Goal: Information Seeking & Learning: Learn about a topic

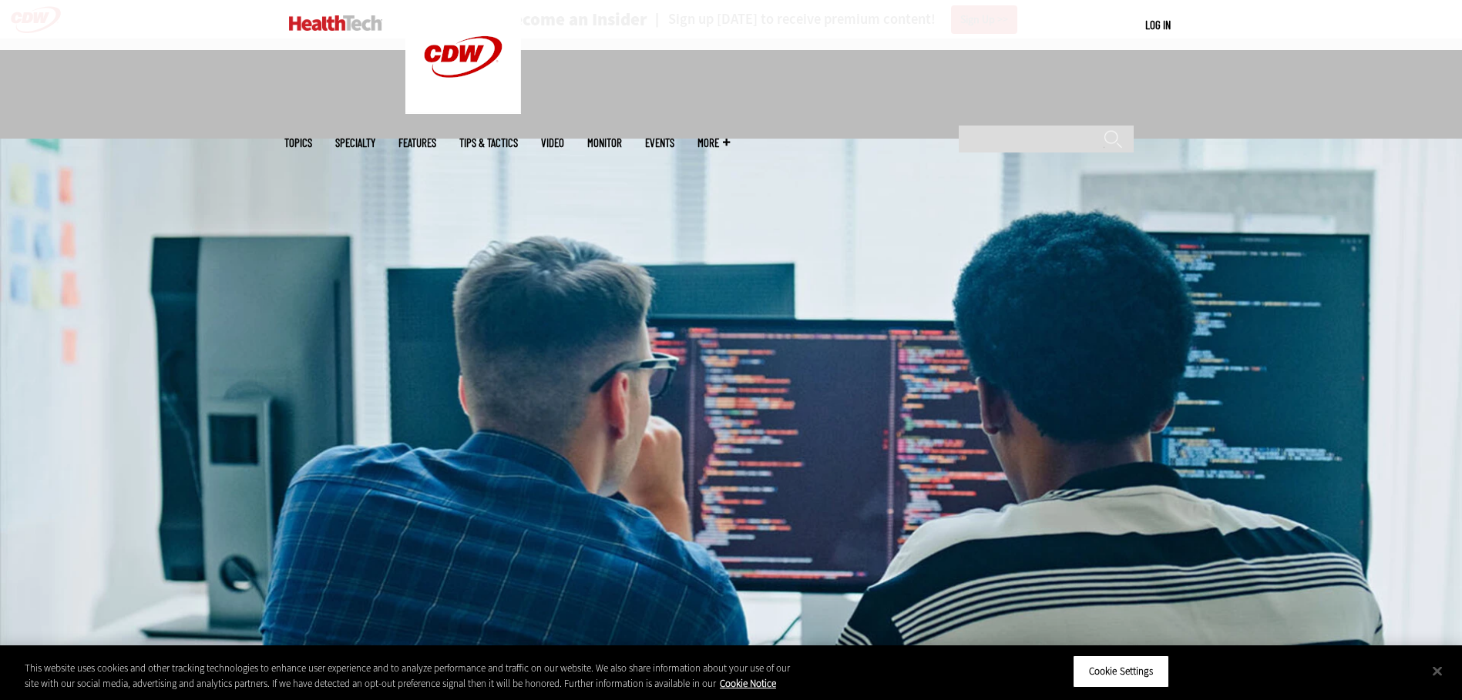
scroll to position [462, 0]
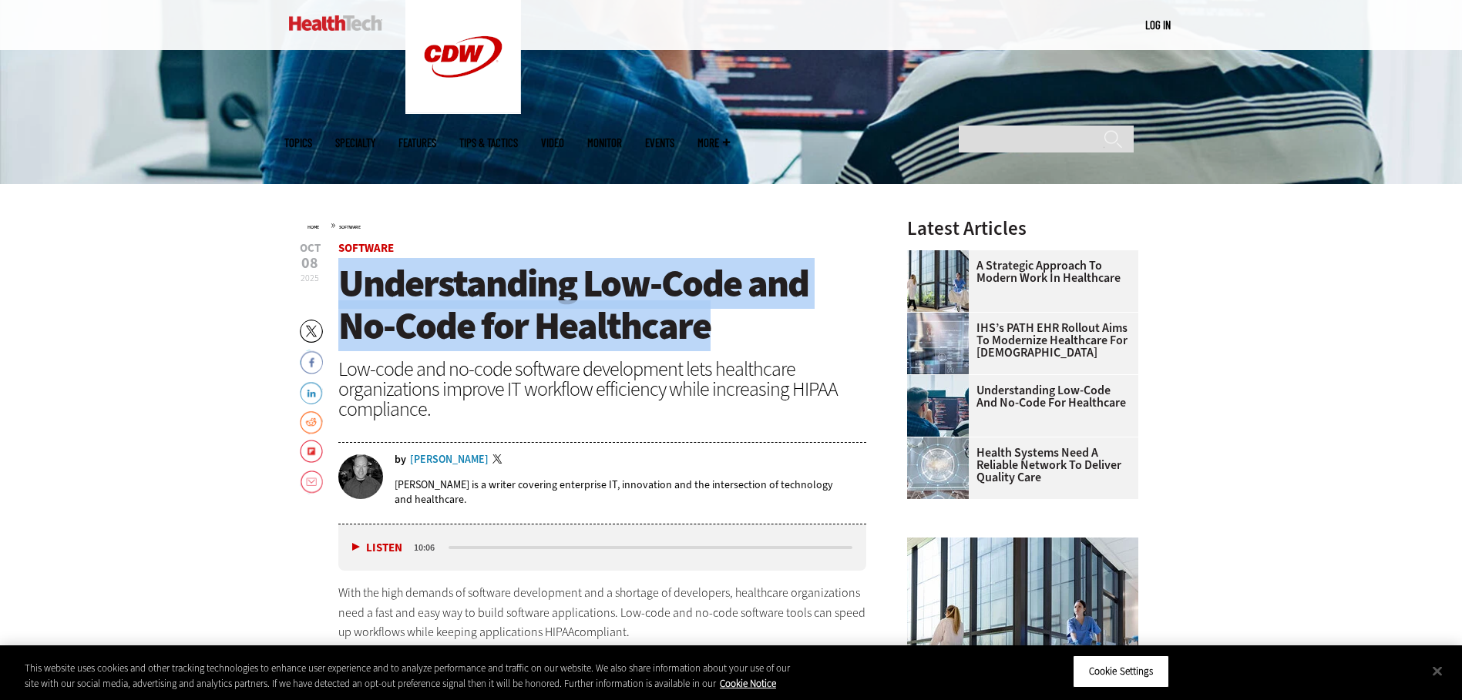
drag, startPoint x: 704, startPoint y: 324, endPoint x: 344, endPoint y: 281, distance: 362.4
click at [344, 281] on span "Understanding Low-Code and No-Code for Healthcare" at bounding box center [573, 304] width 470 height 93
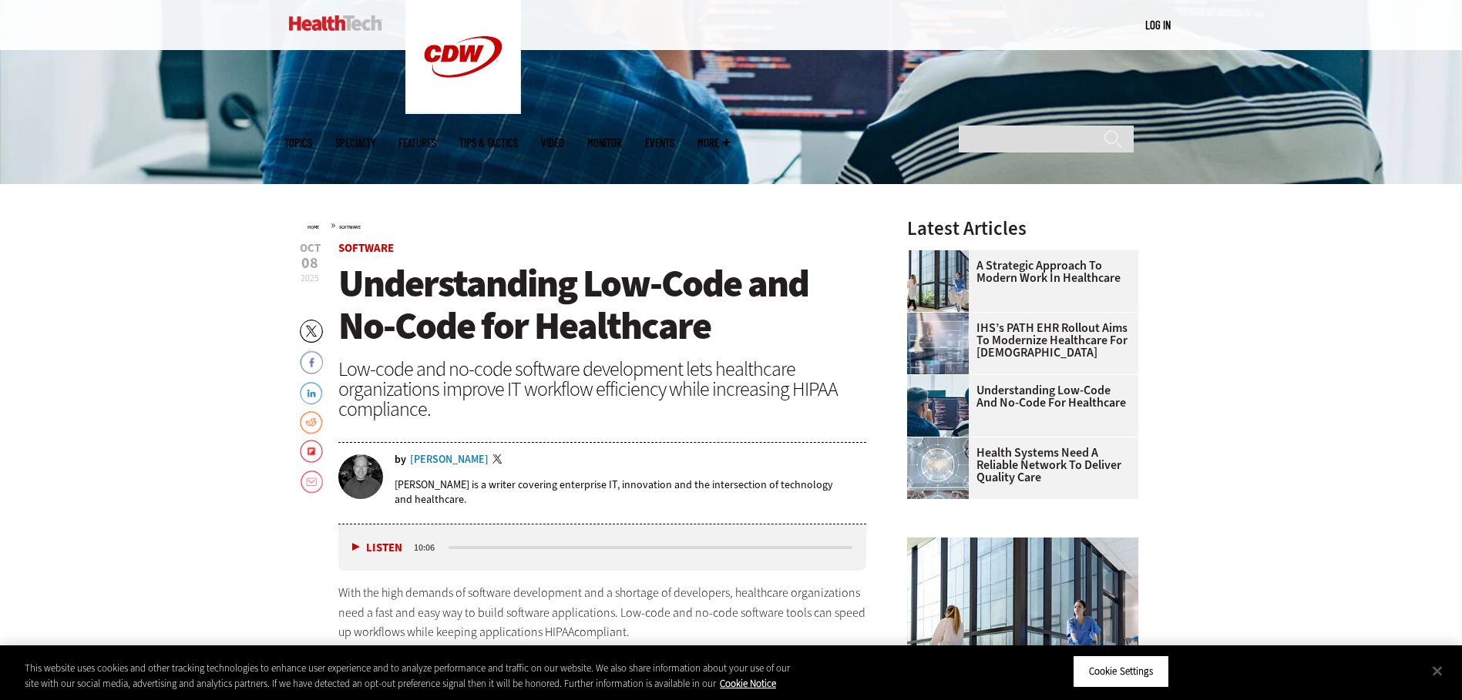
drag, startPoint x: 1222, startPoint y: 324, endPoint x: 1234, endPoint y: 324, distance: 11.6
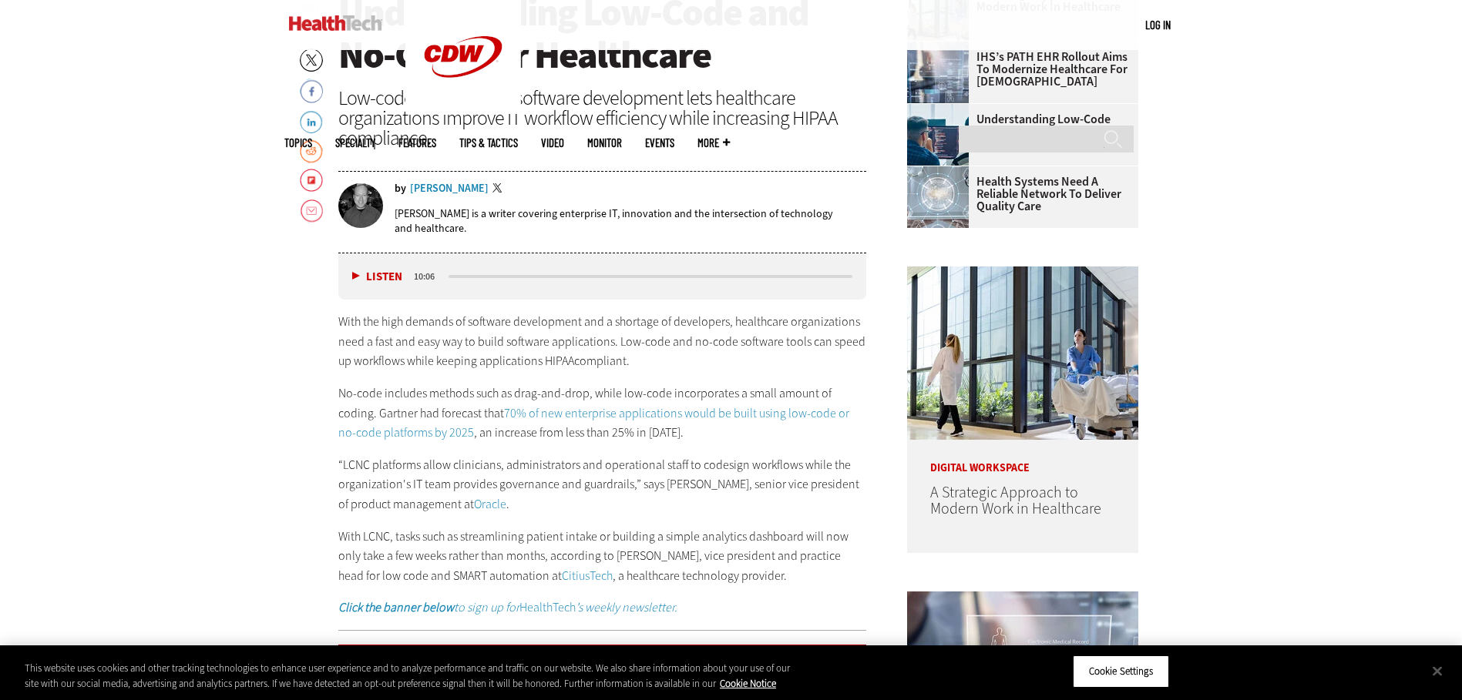
scroll to position [770, 0]
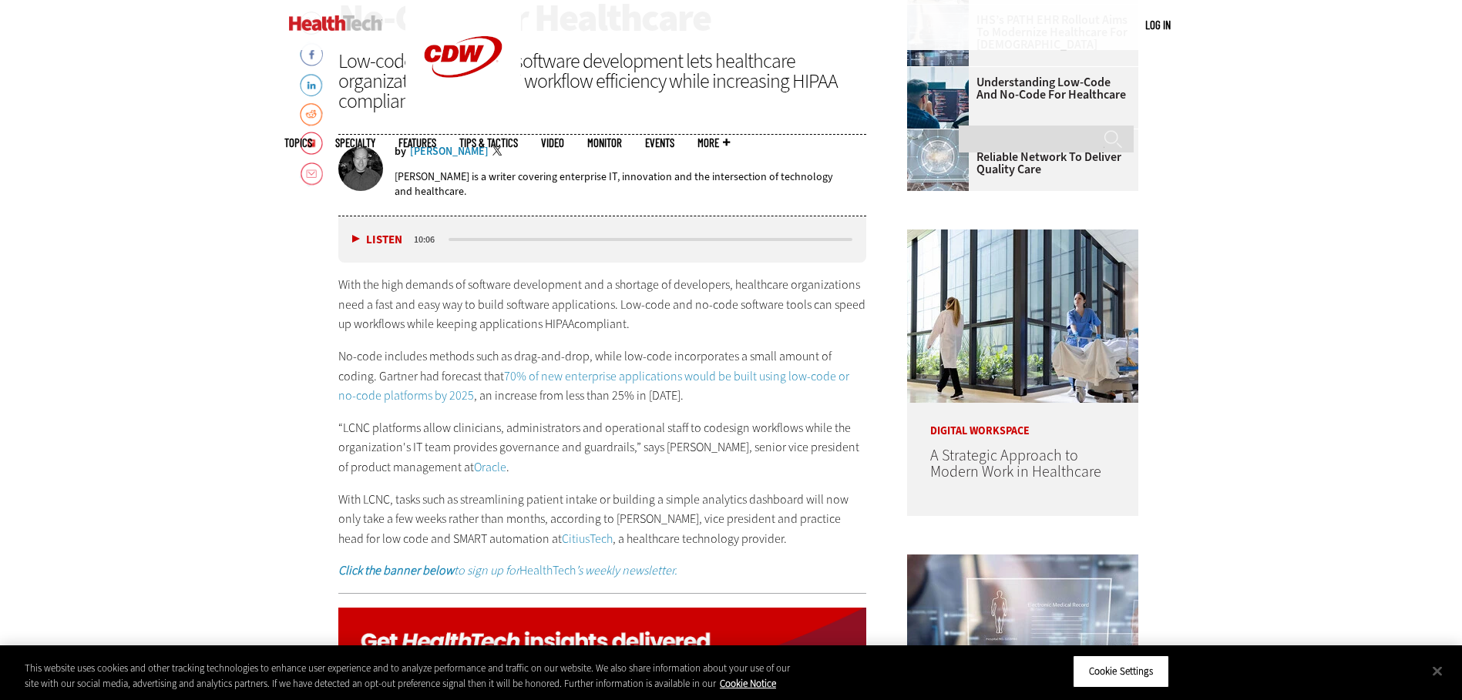
click at [420, 310] on p "With the high demands of software development and a shortage of developers, hea…" at bounding box center [602, 304] width 529 height 59
drag, startPoint x: 421, startPoint y: 310, endPoint x: 467, endPoint y: 308, distance: 45.5
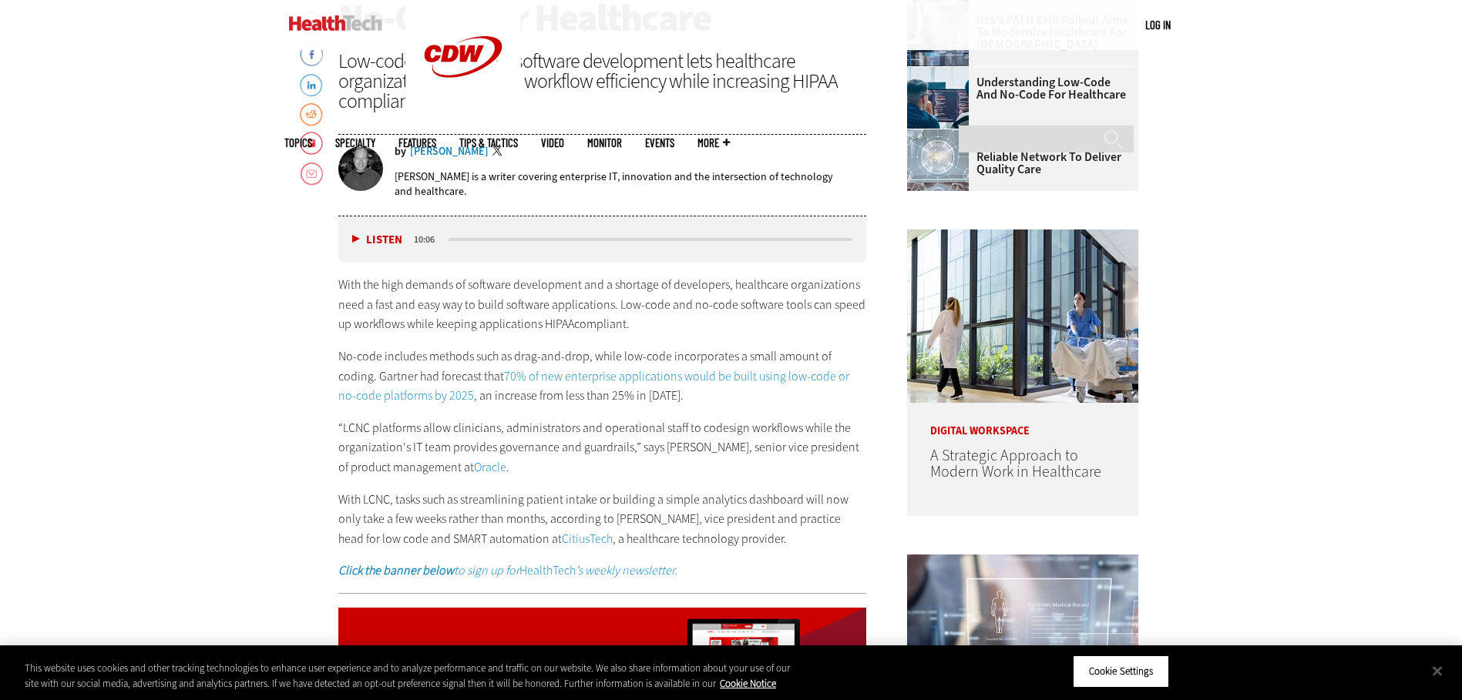
click at [467, 308] on p "With the high demands of software development and a shortage of developers, hea…" at bounding box center [602, 304] width 529 height 59
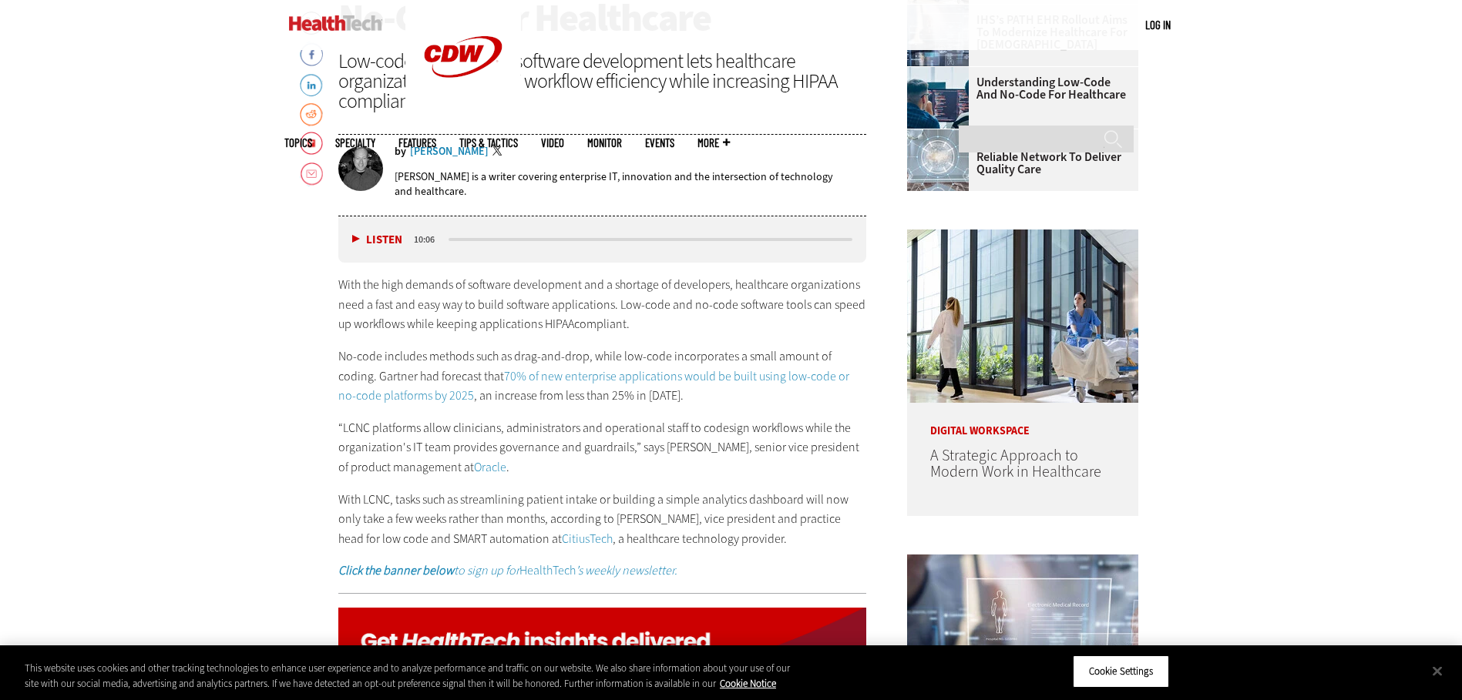
click at [468, 307] on p "With the high demands of software development and a shortage of developers, hea…" at bounding box center [602, 304] width 529 height 59
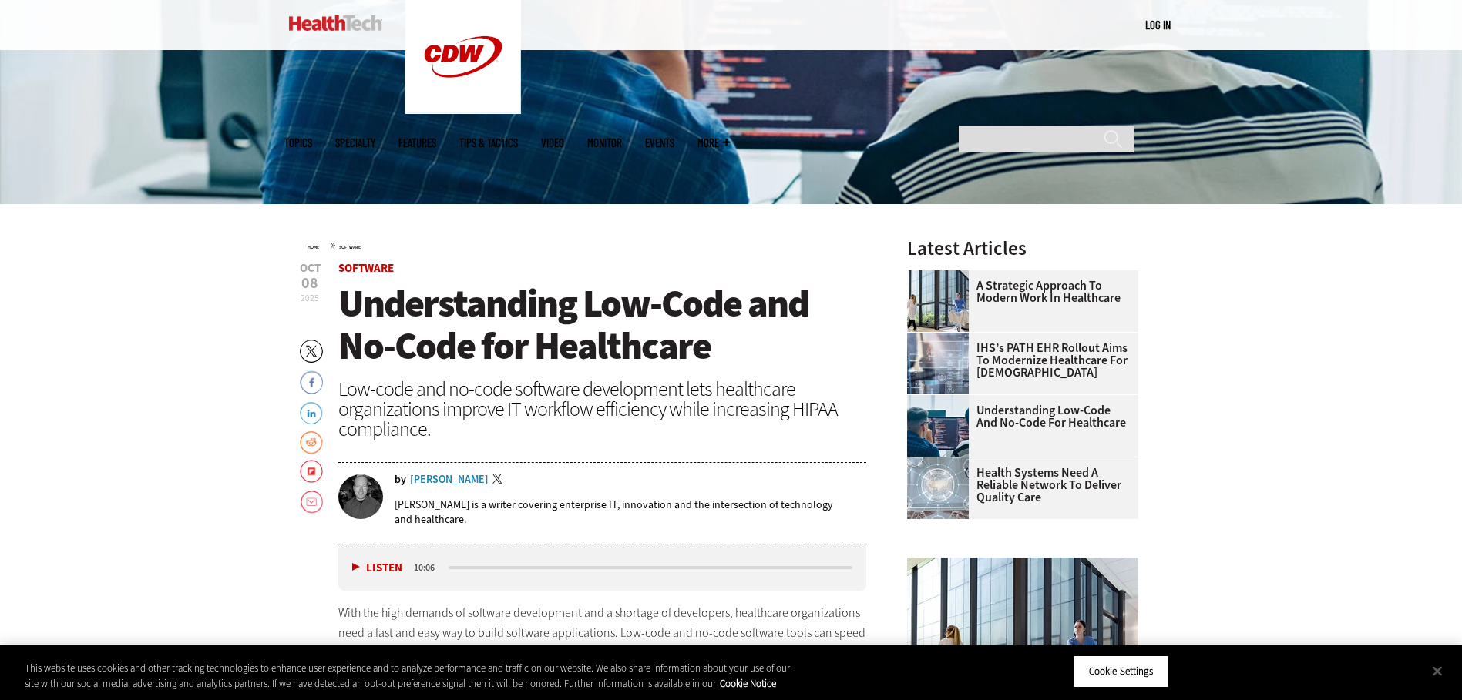
scroll to position [462, 0]
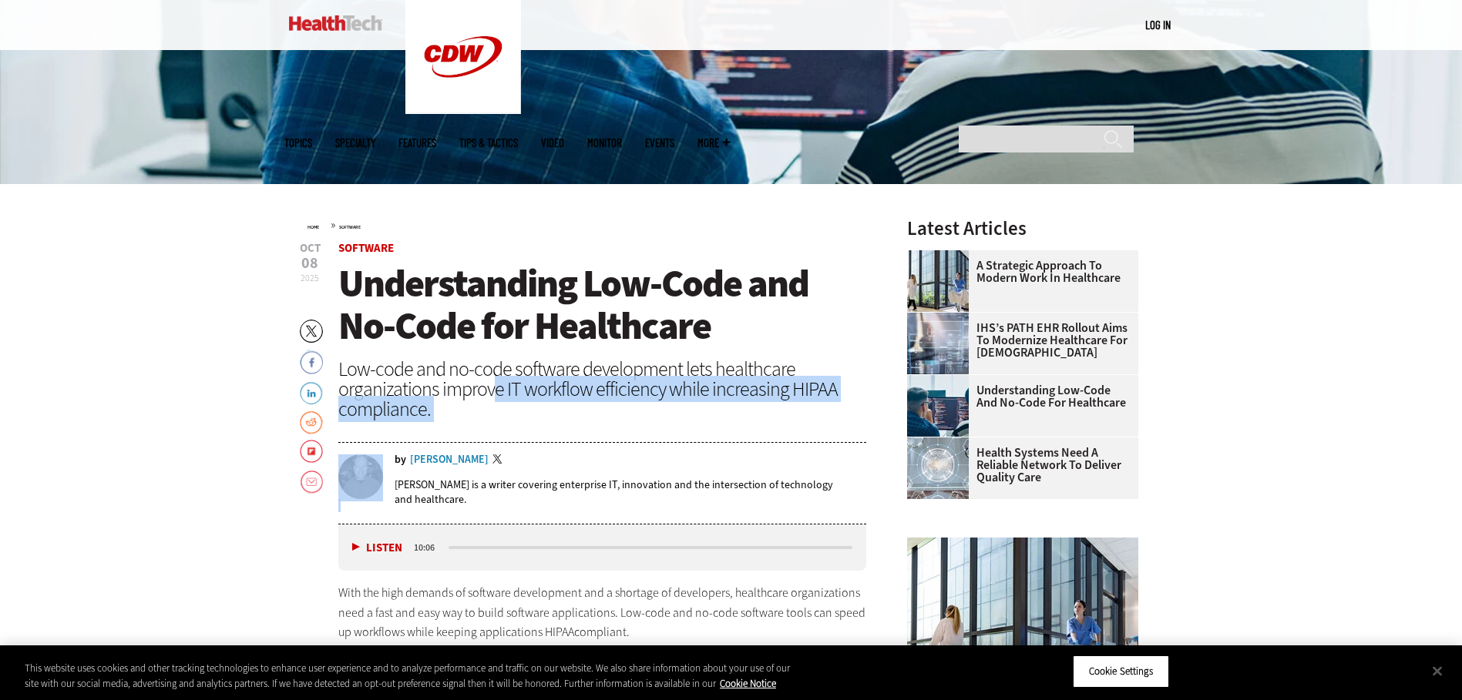
drag, startPoint x: 512, startPoint y: 400, endPoint x: 562, endPoint y: 440, distance: 64.1
click at [562, 439] on header "[DATE] Twitter Facebook LinkedIn Reddit Flipboard Email Software Understanding …" at bounding box center [602, 384] width 529 height 282
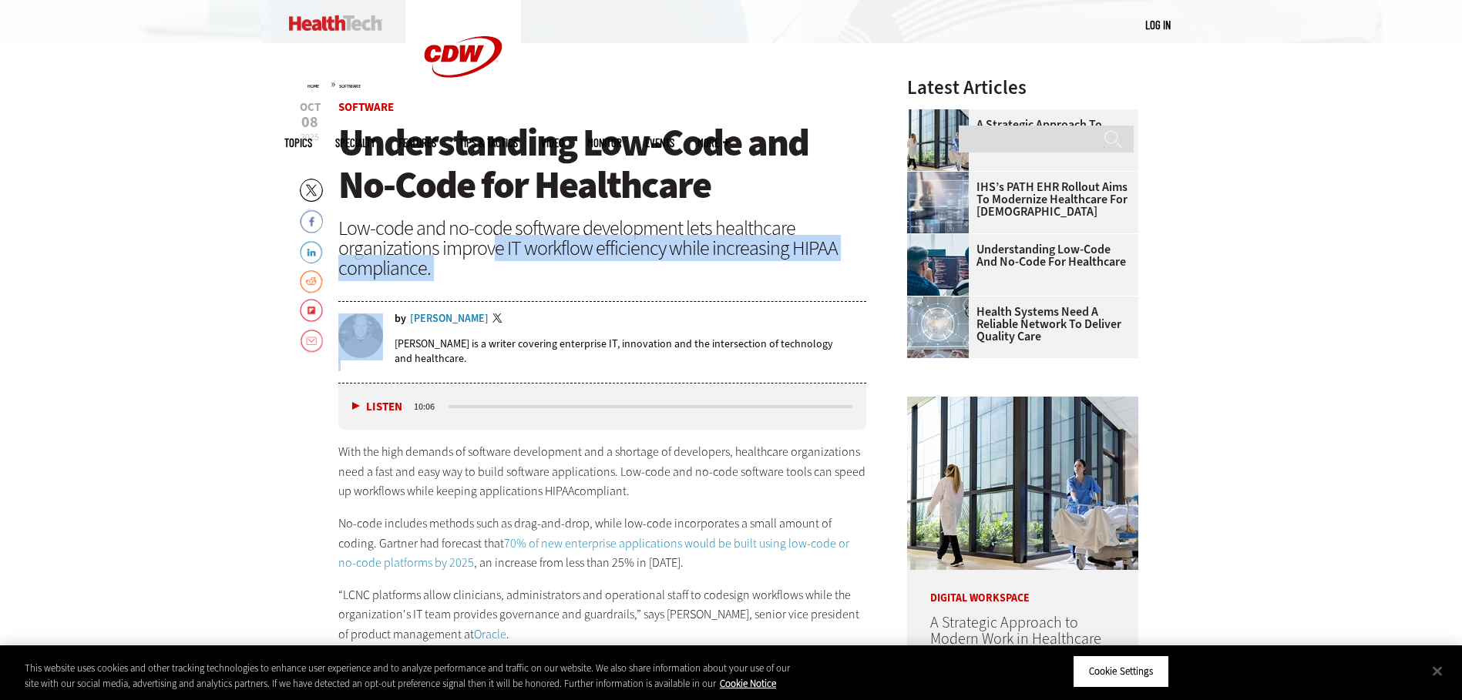
scroll to position [770, 0]
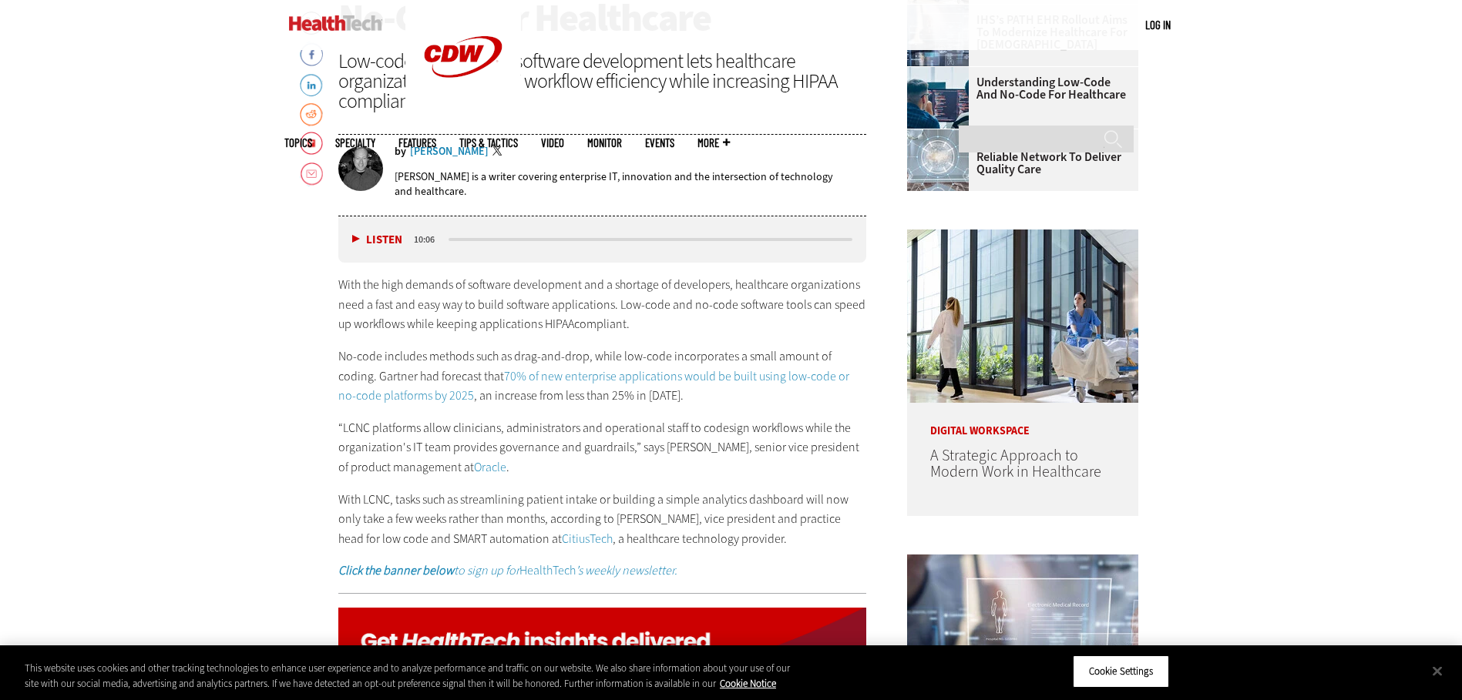
click at [582, 321] on p "With the high demands of software development and a shortage of developers, hea…" at bounding box center [602, 304] width 529 height 59
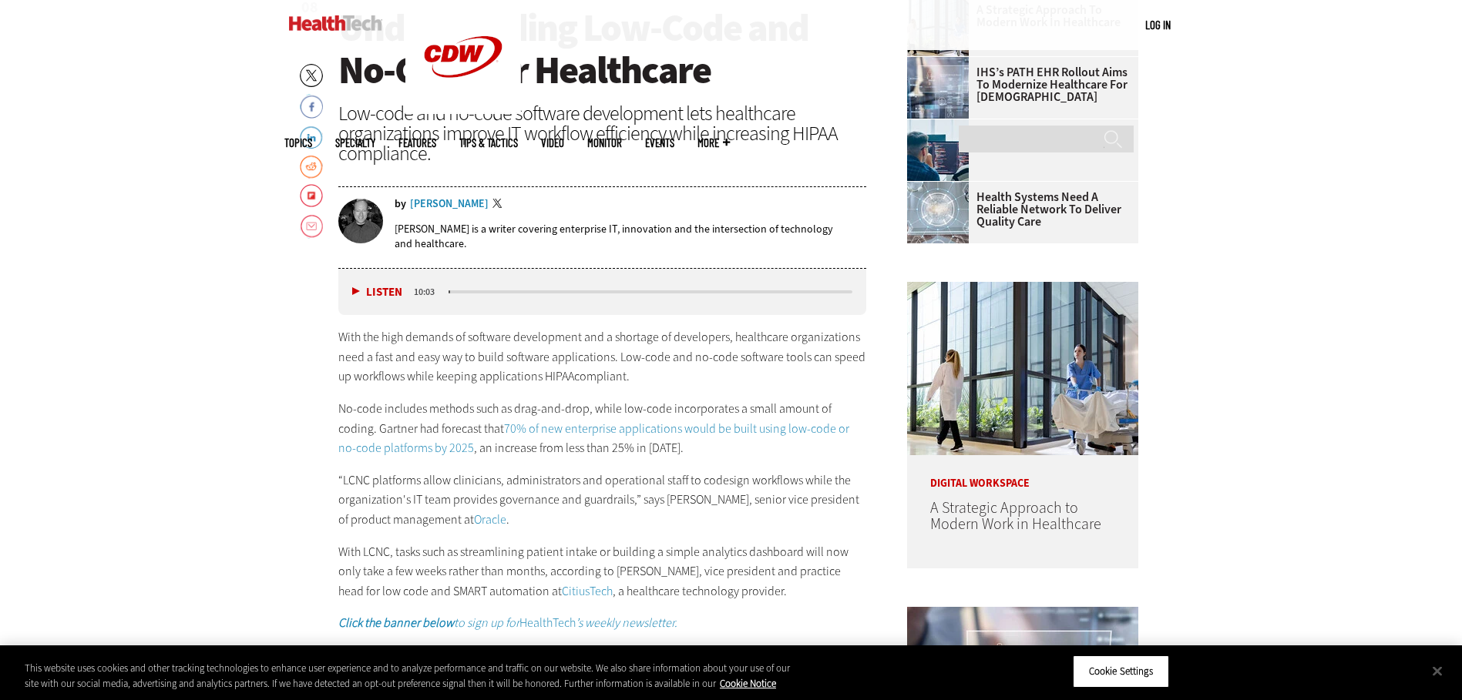
scroll to position [385, 0]
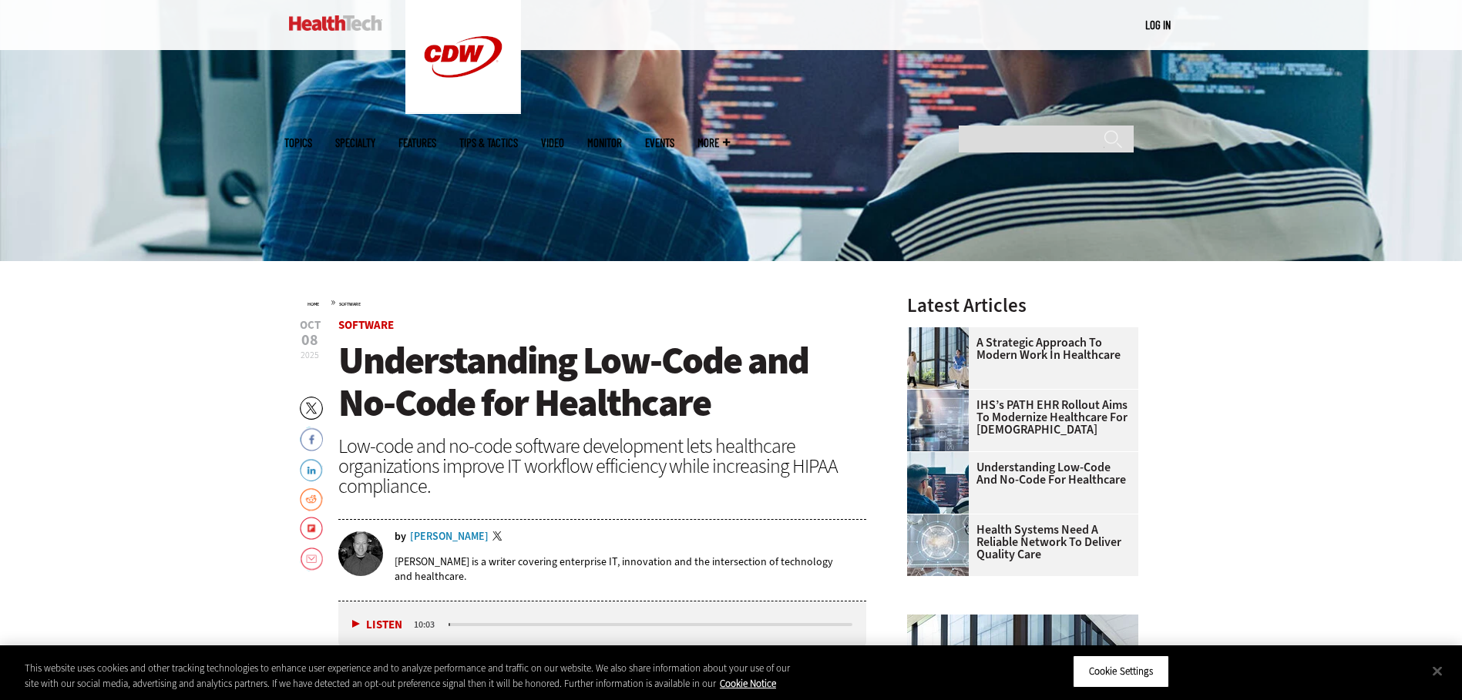
click at [1321, 35] on div "MENU Log in Mobile menu Topics Artificial Intelligence Cloud Data Analytics Dat…" at bounding box center [731, 25] width 1462 height 50
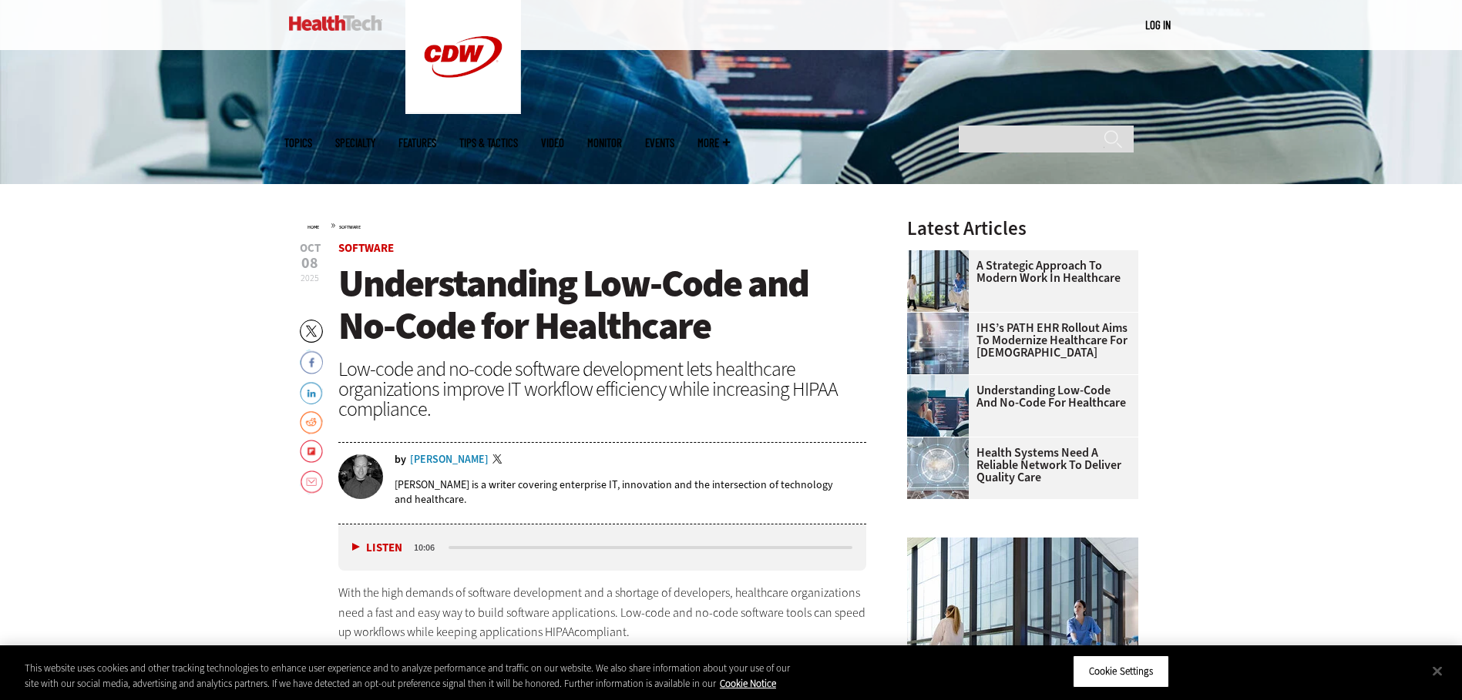
scroll to position [539, 0]
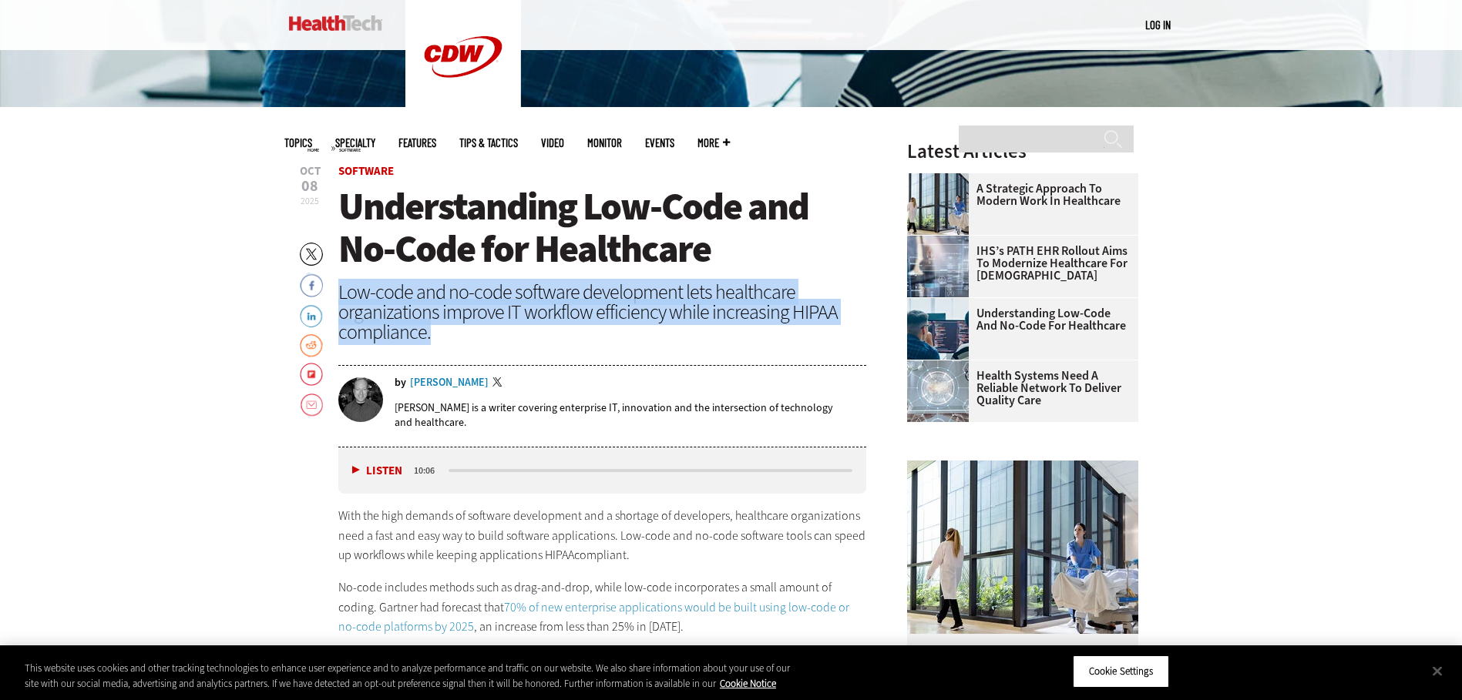
drag, startPoint x: 446, startPoint y: 341, endPoint x: 338, endPoint y: 299, distance: 115.6
click at [338, 299] on div "Low-code and no-code software development lets healthcare organizations improve…" at bounding box center [602, 312] width 529 height 60
copy div "Low-code and no-code software development lets healthcare organizations improve…"
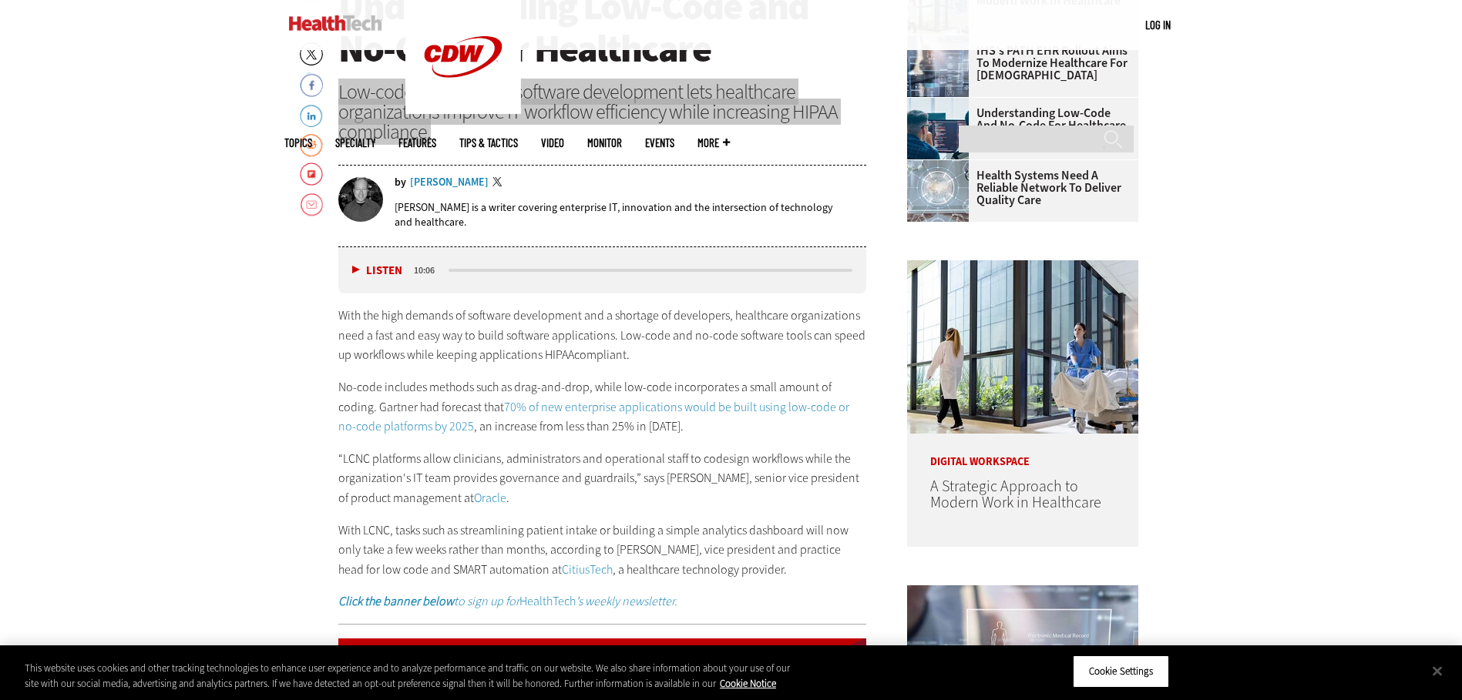
scroll to position [848, 0]
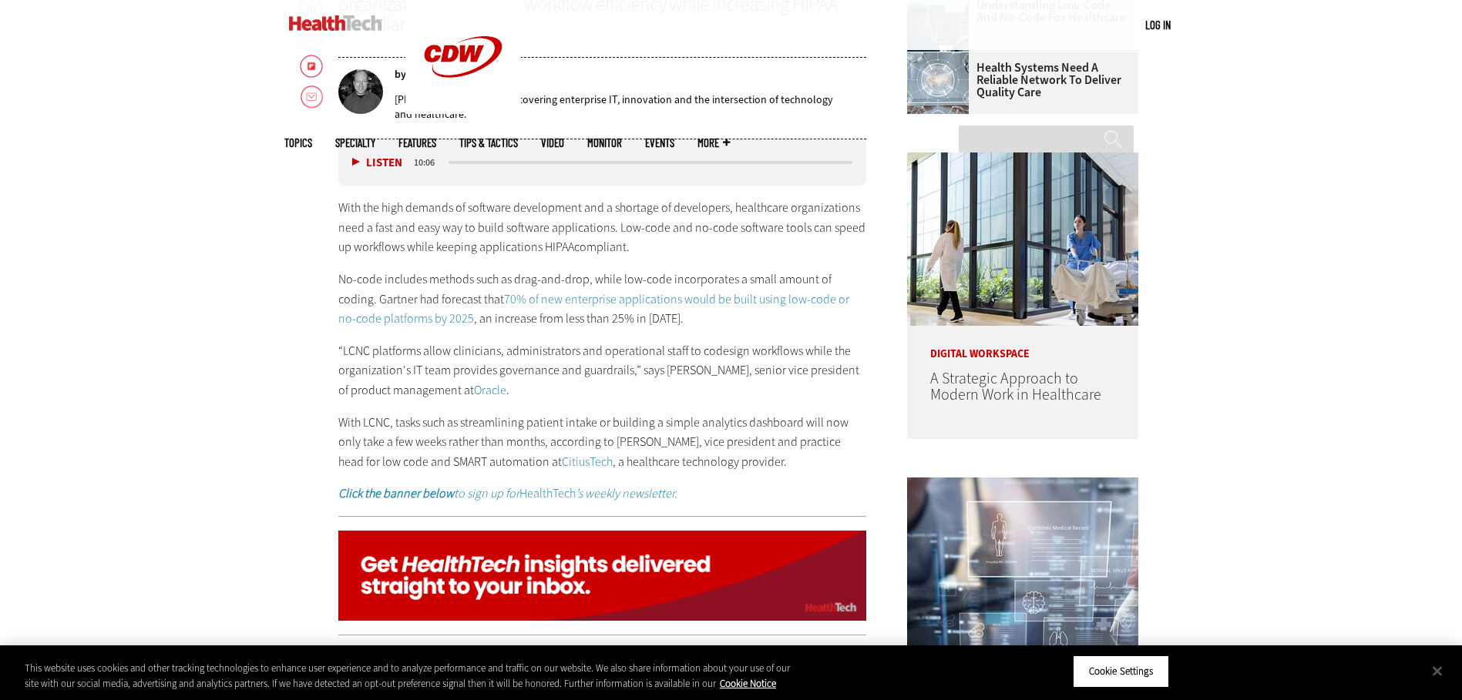
click at [430, 272] on p "No-code includes methods such as drag-and-drop, while low-code incorporates a s…" at bounding box center [602, 299] width 529 height 59
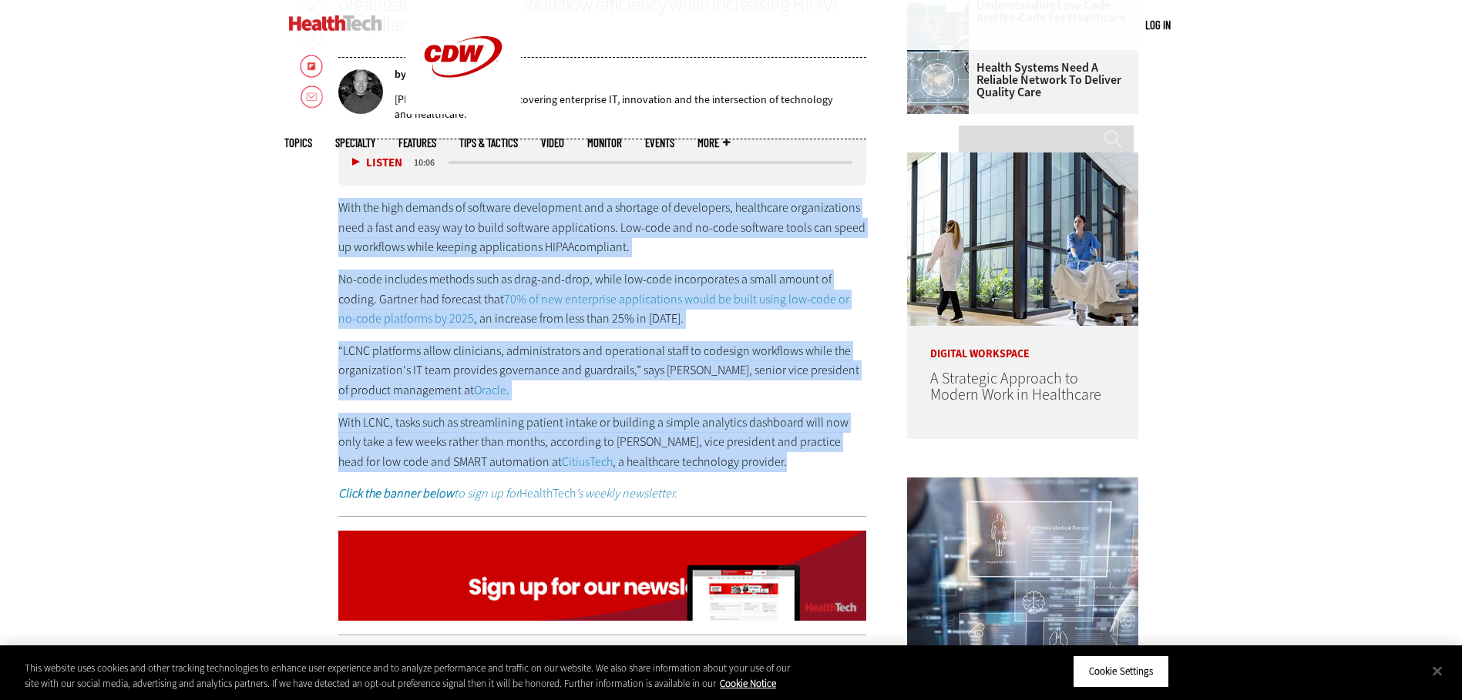
drag, startPoint x: 392, startPoint y: 260, endPoint x: 791, endPoint y: 458, distance: 444.8
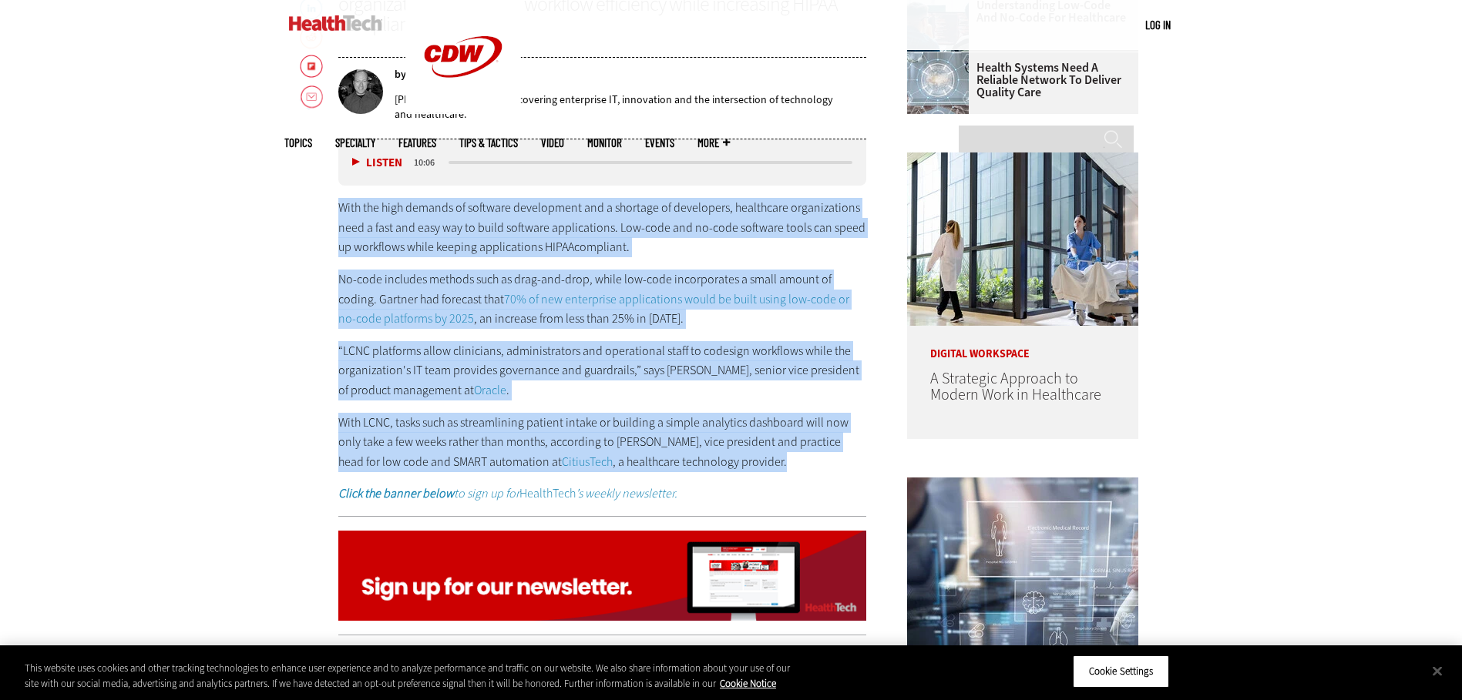
copy div "With the high demands of software development and a shortage of developers, hea…"
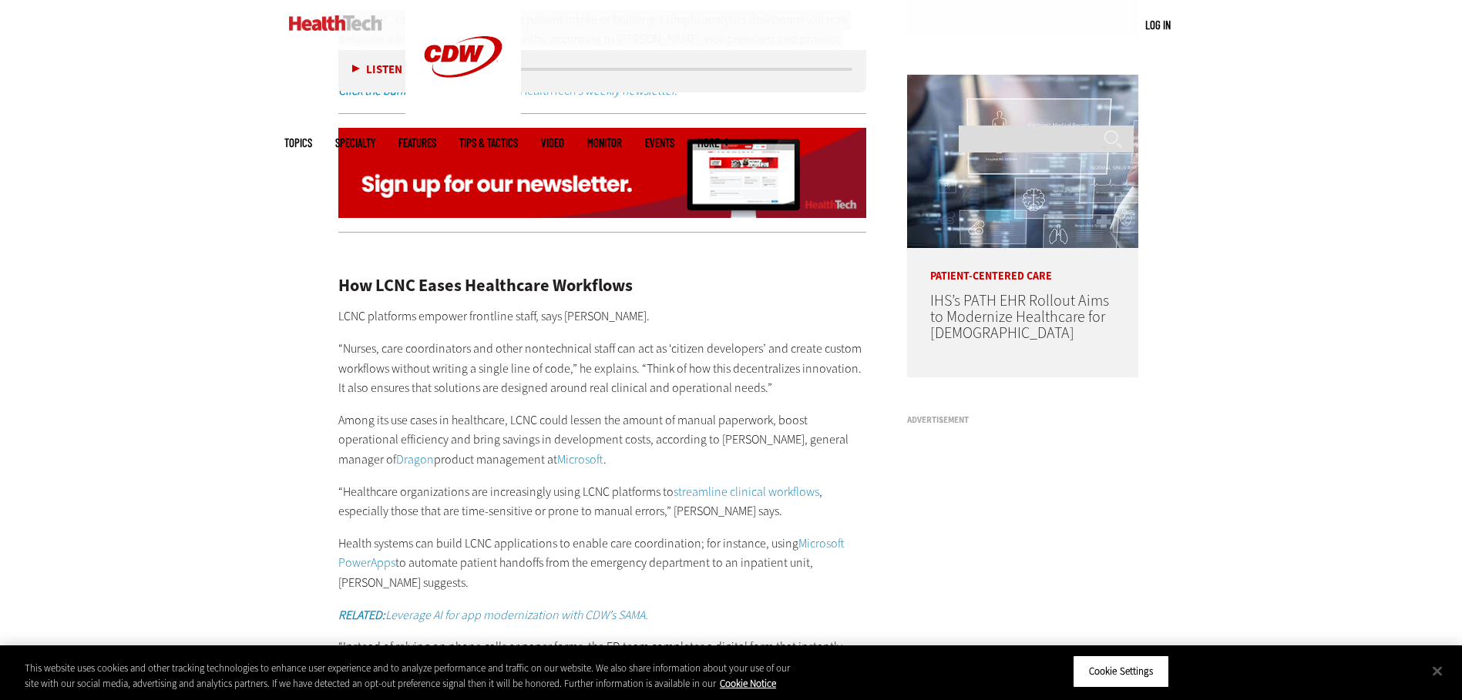
scroll to position [1387, 0]
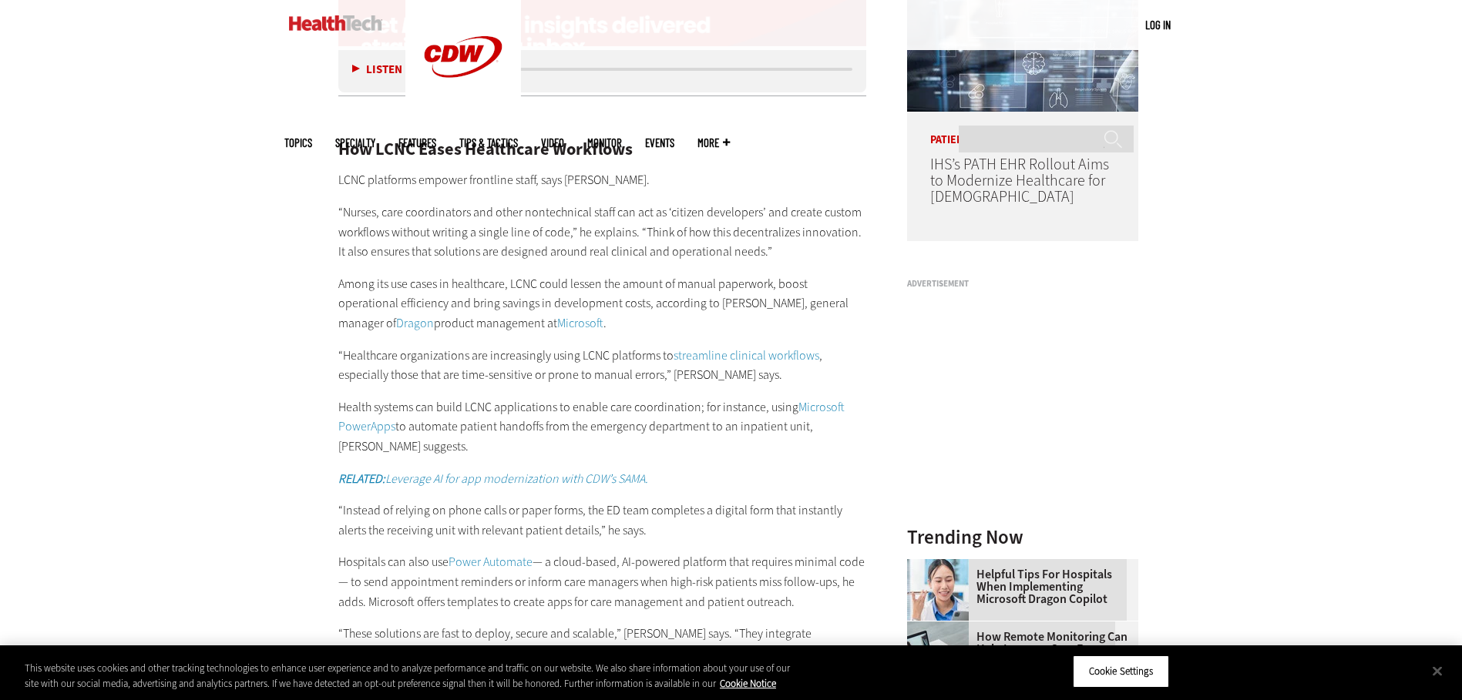
drag, startPoint x: 401, startPoint y: 228, endPoint x: 372, endPoint y: 197, distance: 42.5
click at [401, 228] on p "“Nurses, care coordinators and other nontechnical staff can act as ‘citizen dev…" at bounding box center [602, 232] width 529 height 59
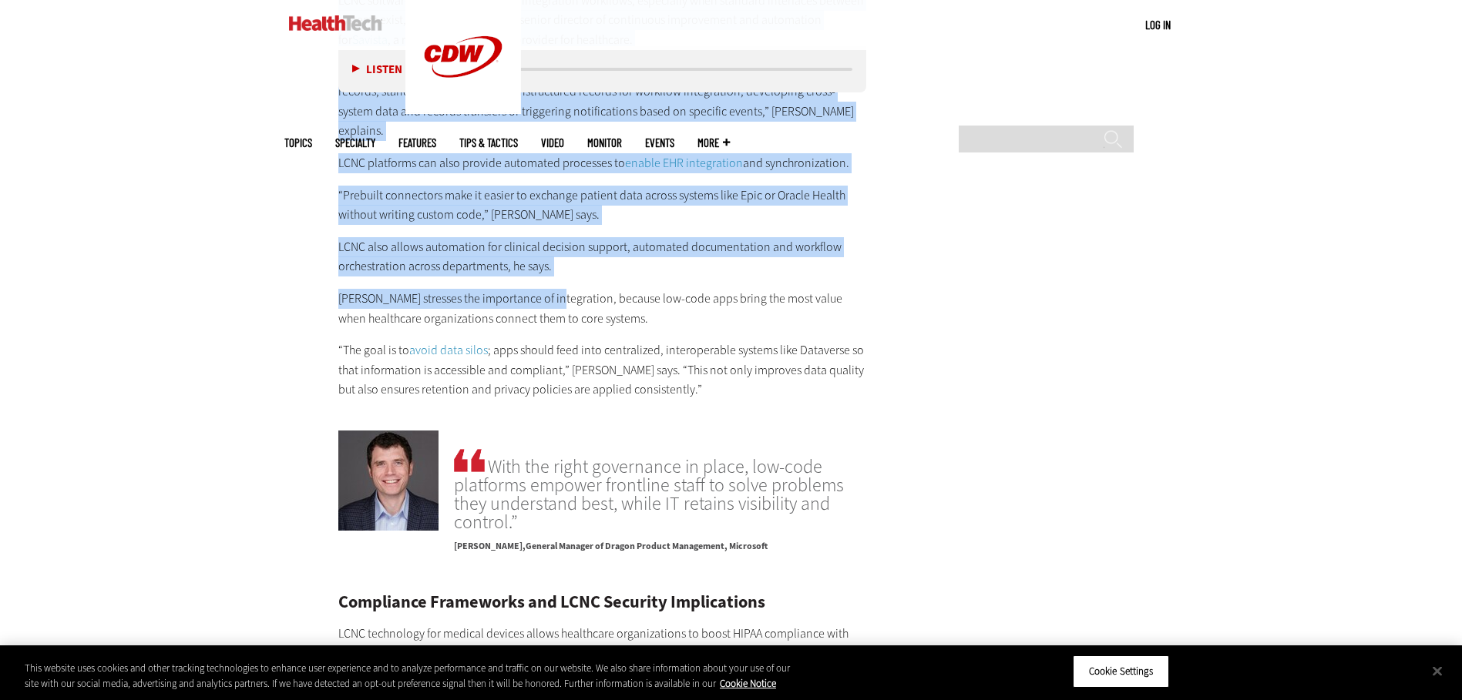
scroll to position [2388, 0]
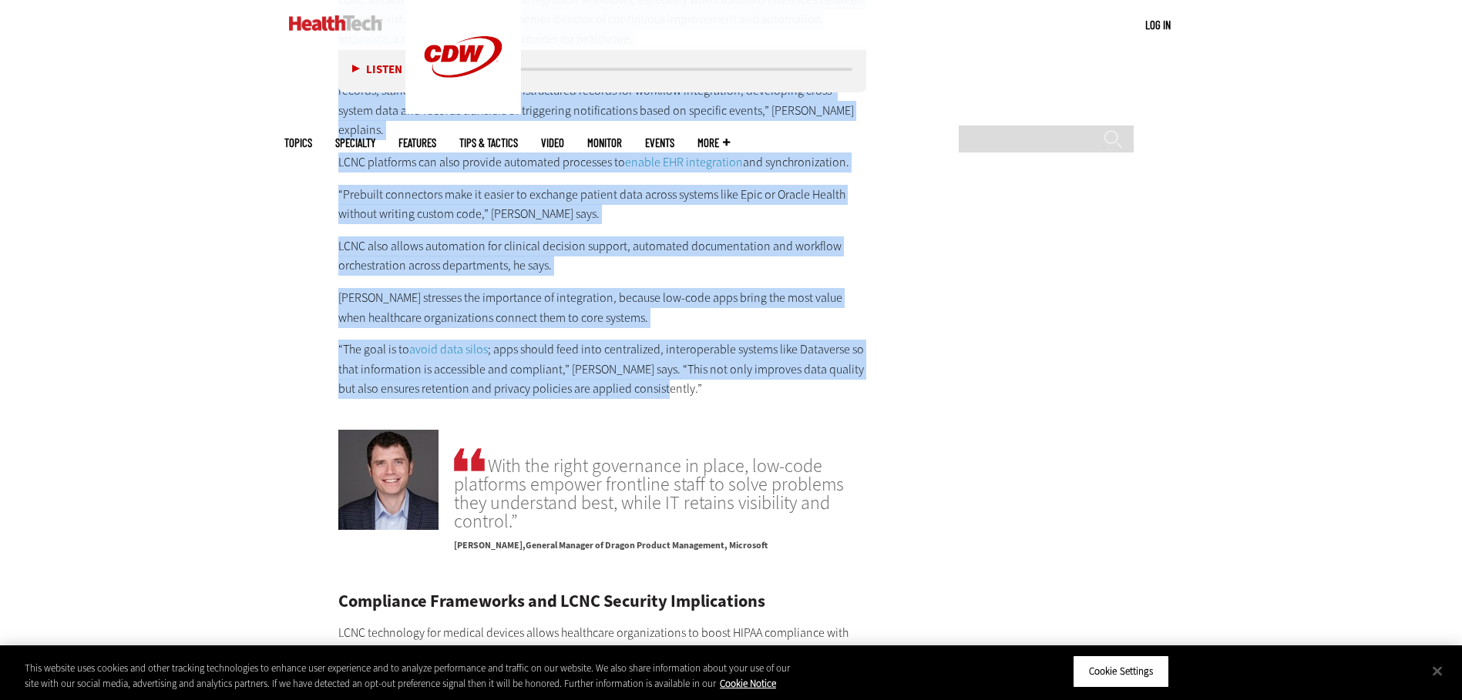
drag, startPoint x: 341, startPoint y: 148, endPoint x: 664, endPoint y: 332, distance: 371.7
copy div "How LCNC Eases Healthcare Workflows LCNC platforms empower frontline staff, say…"
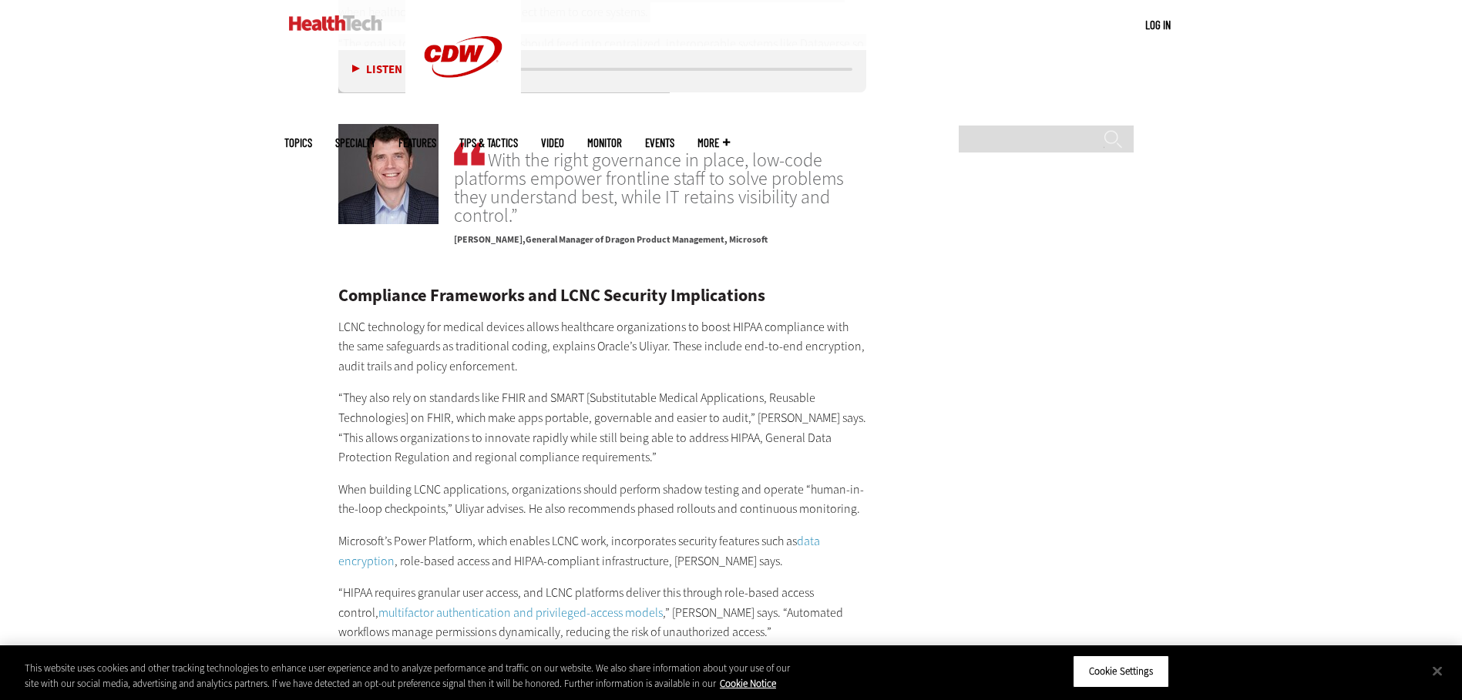
scroll to position [2697, 0]
drag, startPoint x: 445, startPoint y: 312, endPoint x: 415, endPoint y: 301, distance: 31.9
click at [445, 315] on p "LCNC technology for medical devices allows healthcare organizations to boost HI…" at bounding box center [602, 344] width 529 height 59
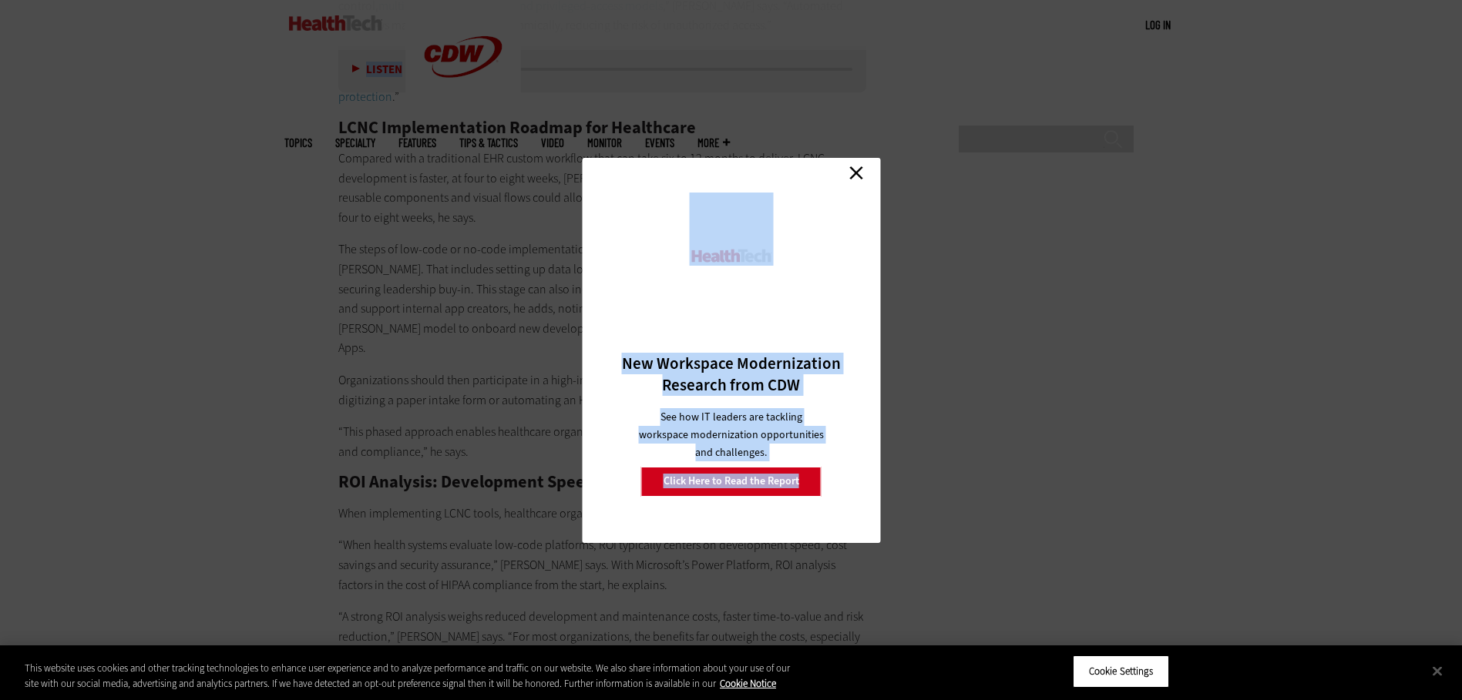
drag, startPoint x: 334, startPoint y: 237, endPoint x: 647, endPoint y: 346, distance: 331.4
drag, startPoint x: 647, startPoint y: 345, endPoint x: 824, endPoint y: 171, distance: 248.4
click at [854, 167] on link "Close" at bounding box center [855, 173] width 23 height 23
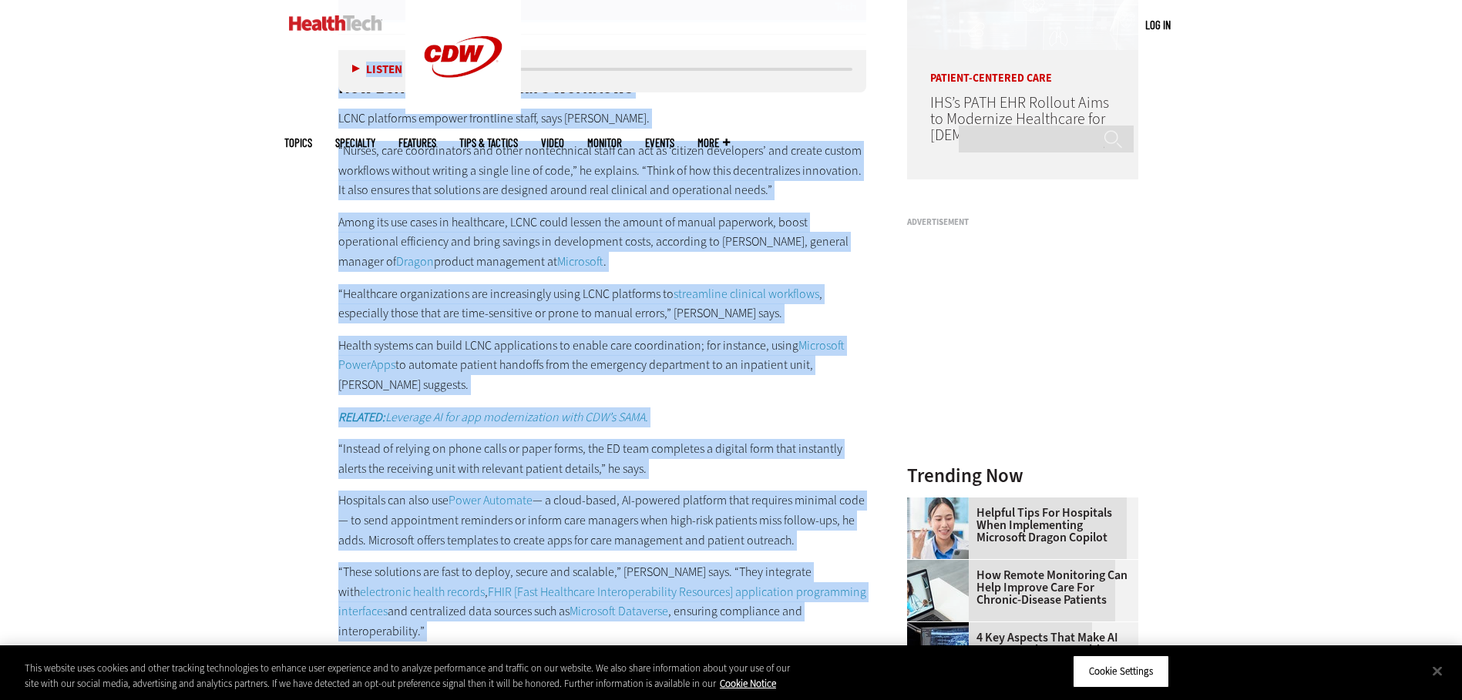
scroll to position [1156, 0]
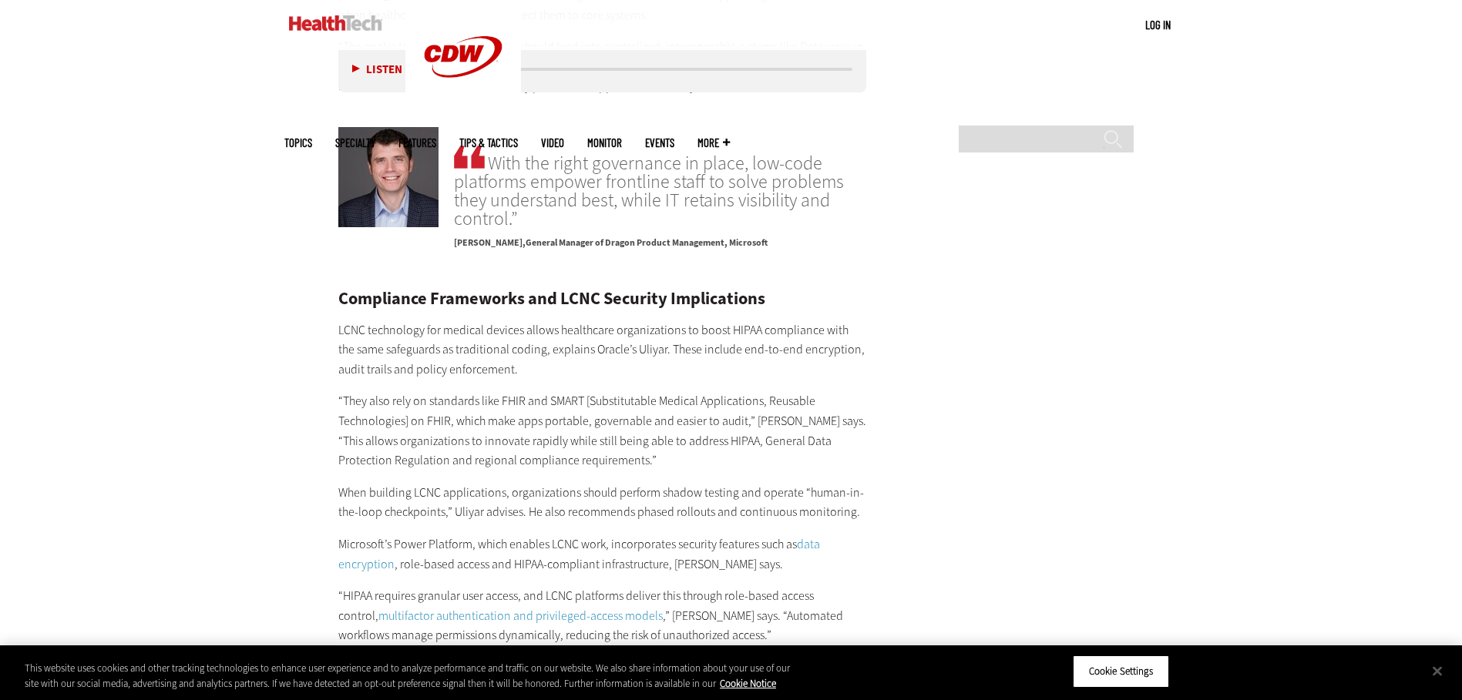
scroll to position [2697, 0]
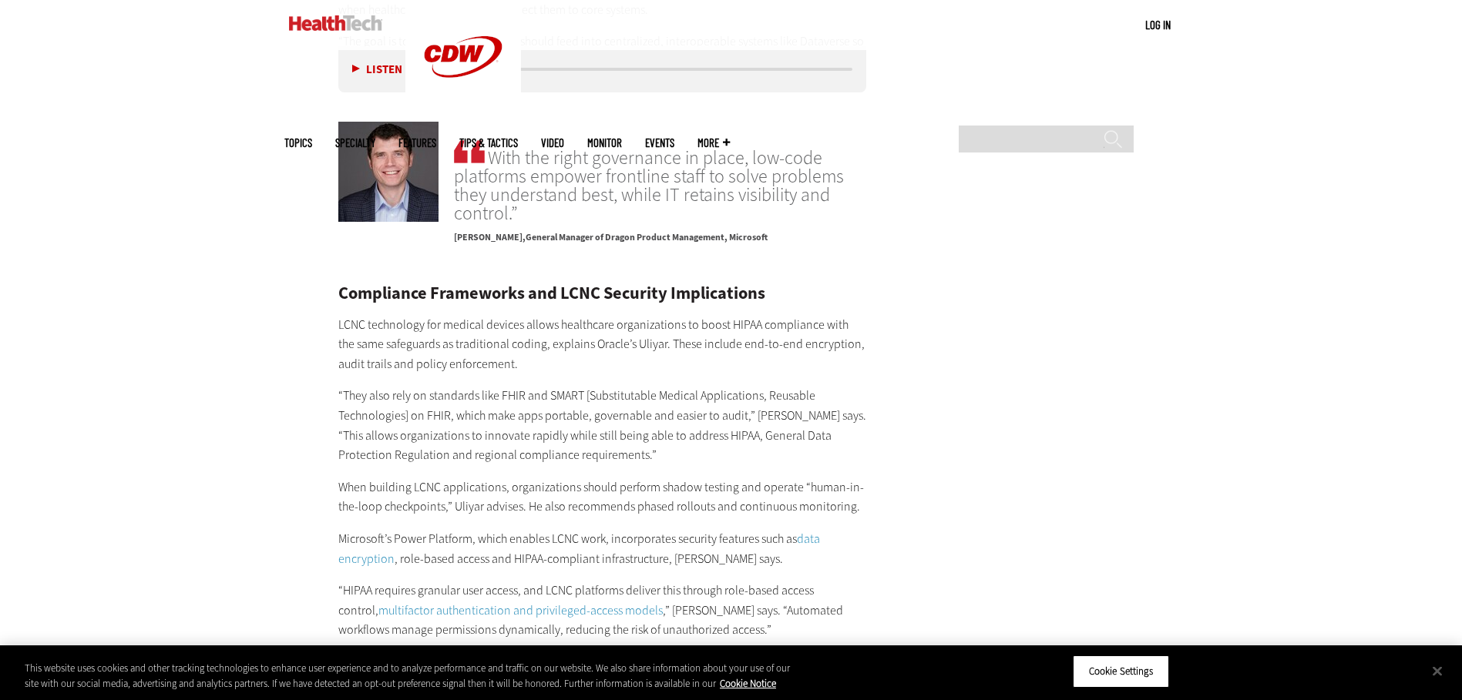
click at [486, 386] on p "“They also rely on standards like FHIR and SMART [Substitutable Medical Applica…" at bounding box center [602, 425] width 529 height 79
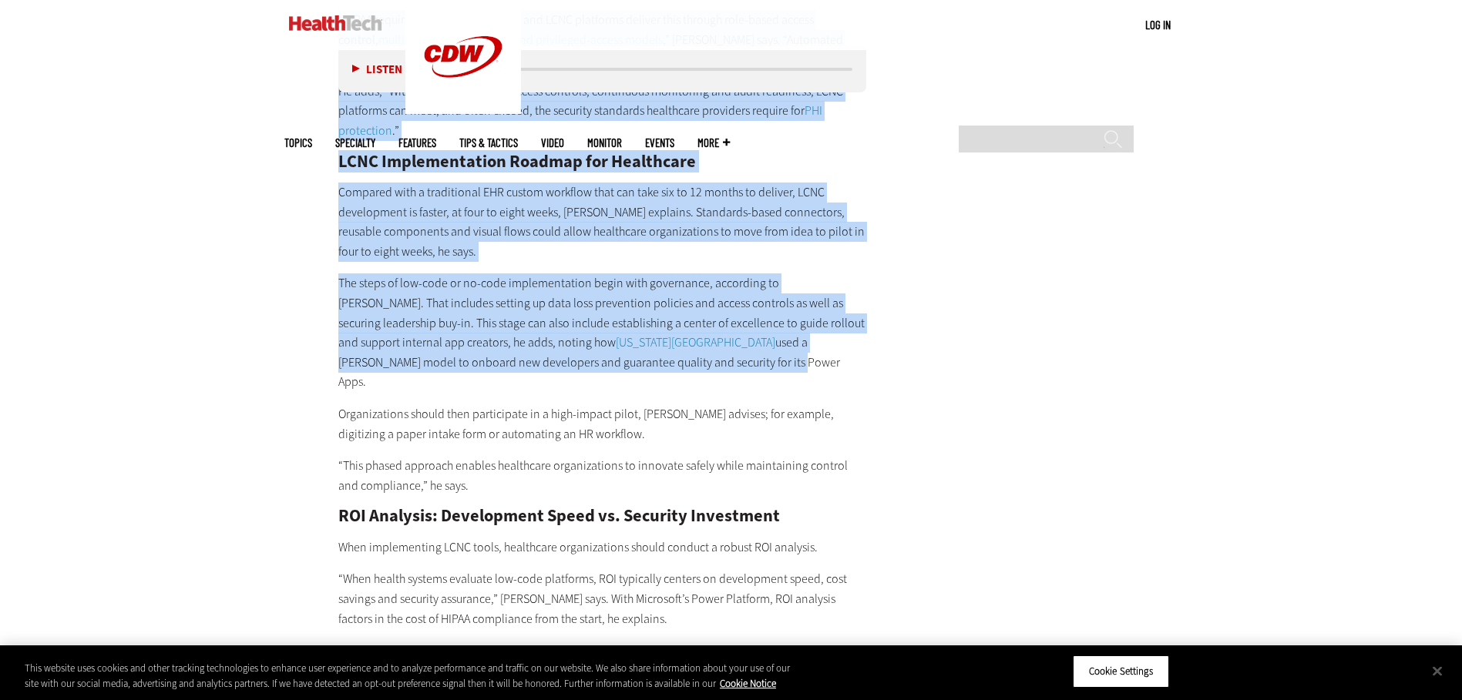
scroll to position [3544, 0]
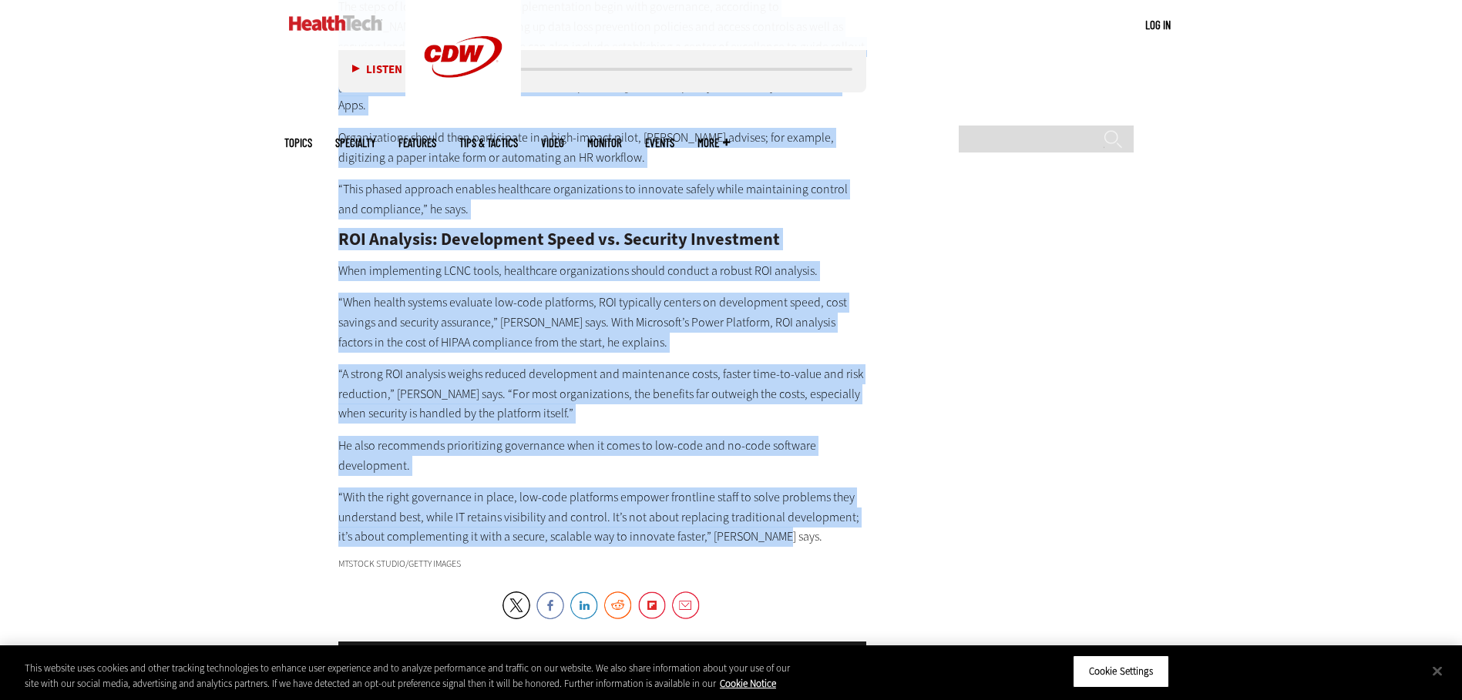
drag, startPoint x: 339, startPoint y: 233, endPoint x: 767, endPoint y: 453, distance: 481.4
copy div "Compliance Frameworks and LCNC Security Implications LCNC technology for medica…"
drag, startPoint x: 767, startPoint y: 453, endPoint x: 1014, endPoint y: 353, distance: 266.1
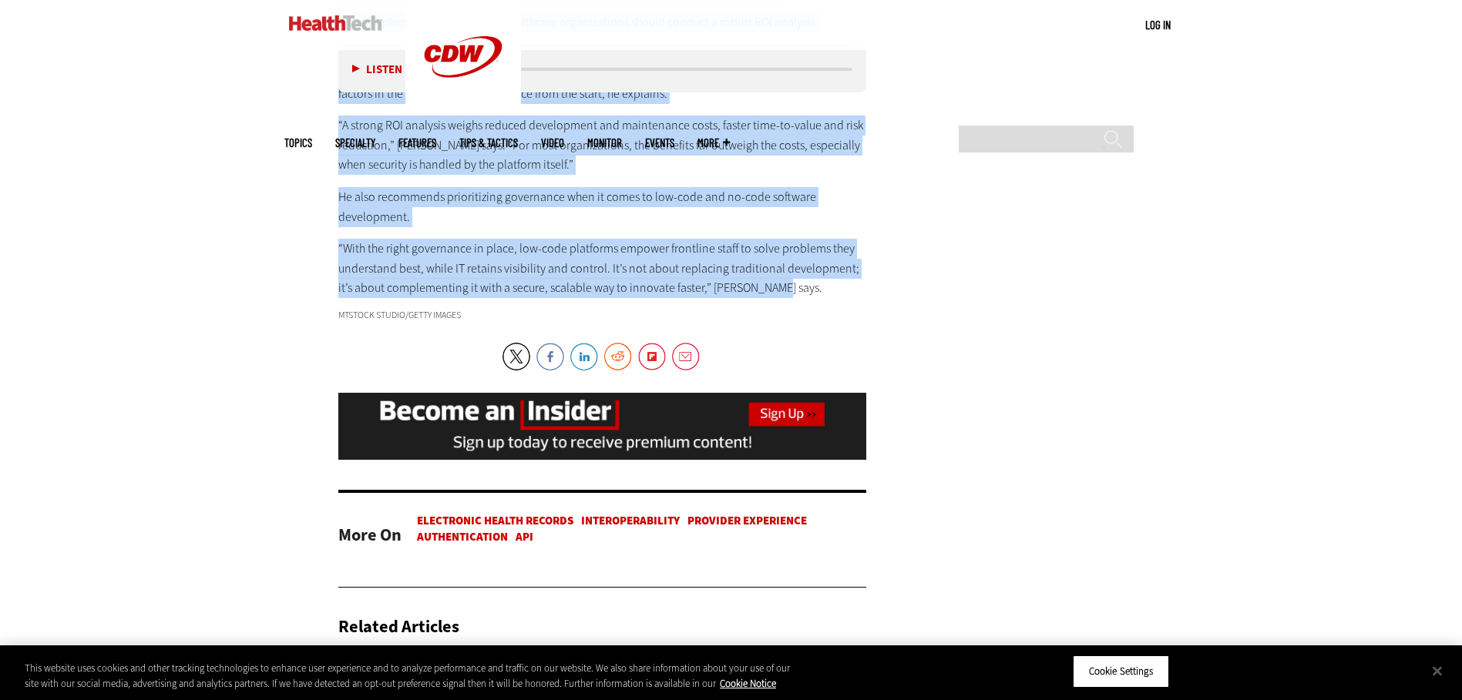
scroll to position [3852, 0]
